Goal: Use online tool/utility: Utilize a website feature to perform a specific function

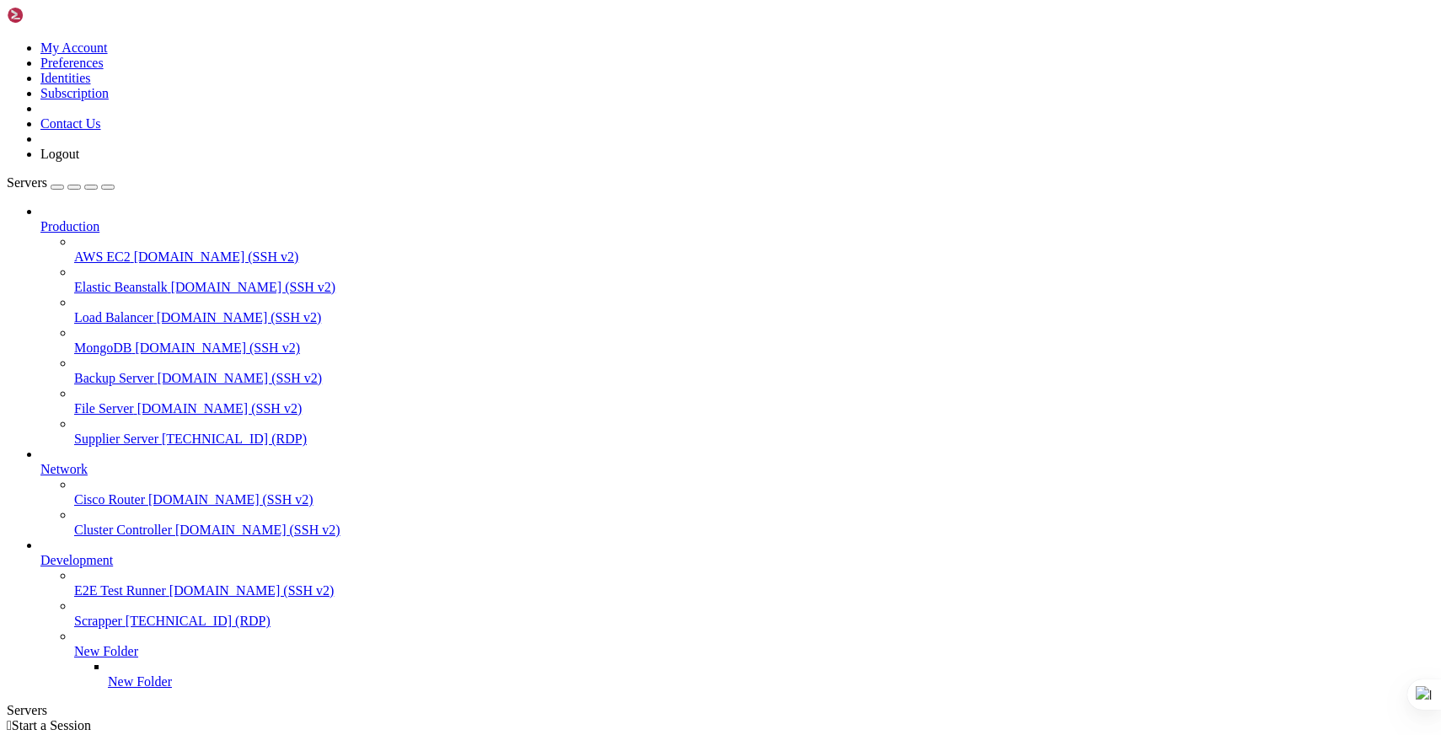
click at [162, 432] on span "[TECHNICAL_ID] (RDP)" at bounding box center [234, 439] width 145 height 14
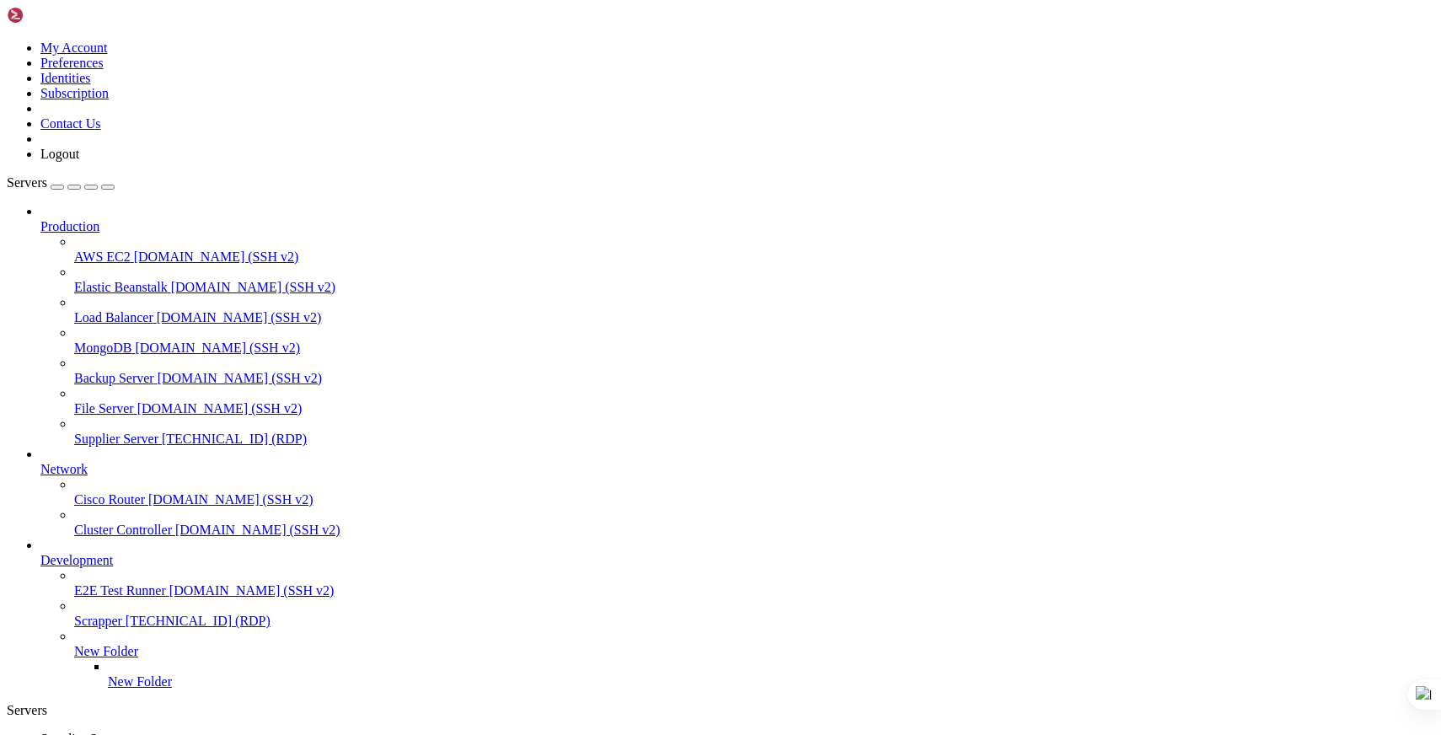
drag, startPoint x: 756, startPoint y: 1057, endPoint x: 748, endPoint y: 1072, distance: 17.0
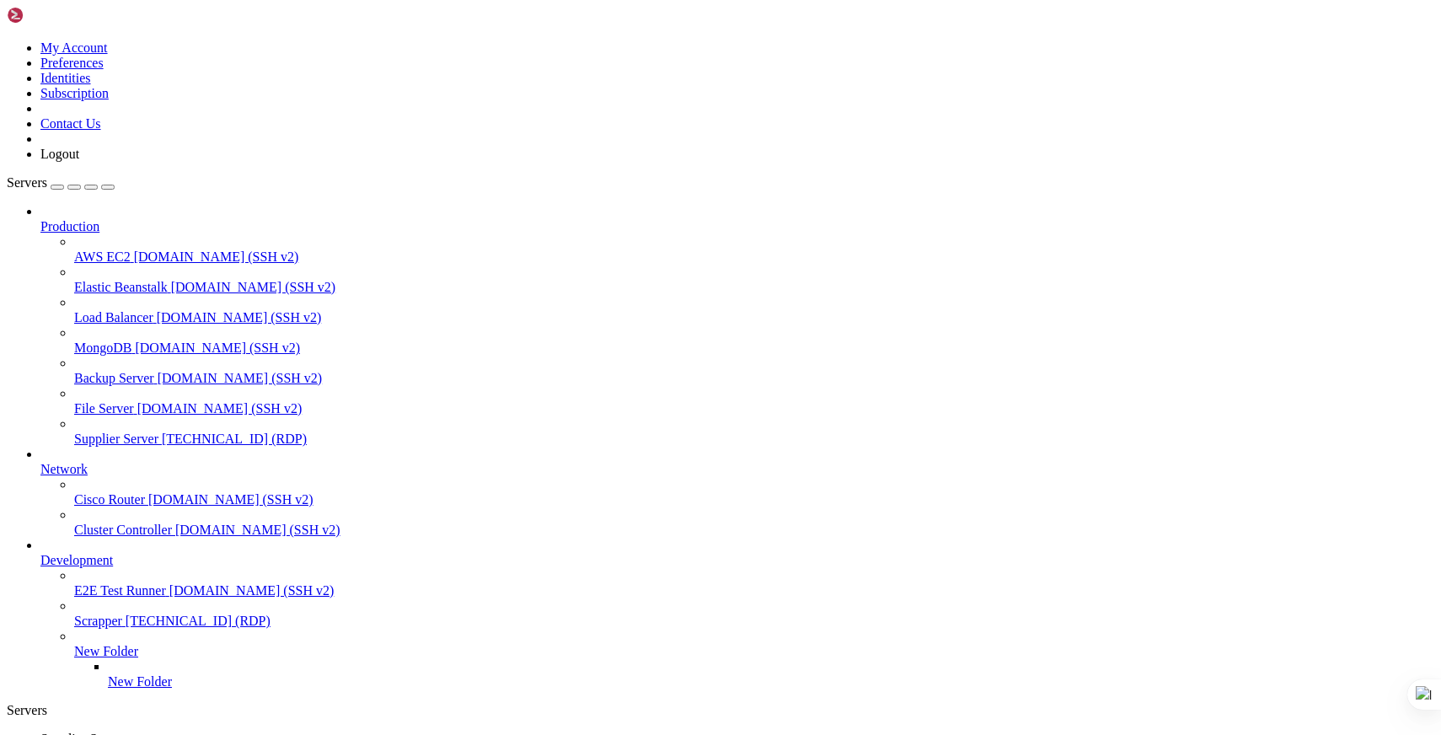
drag, startPoint x: 322, startPoint y: 1219, endPoint x: 205, endPoint y: 1221, distance: 117.2
